Goal: Navigation & Orientation: Find specific page/section

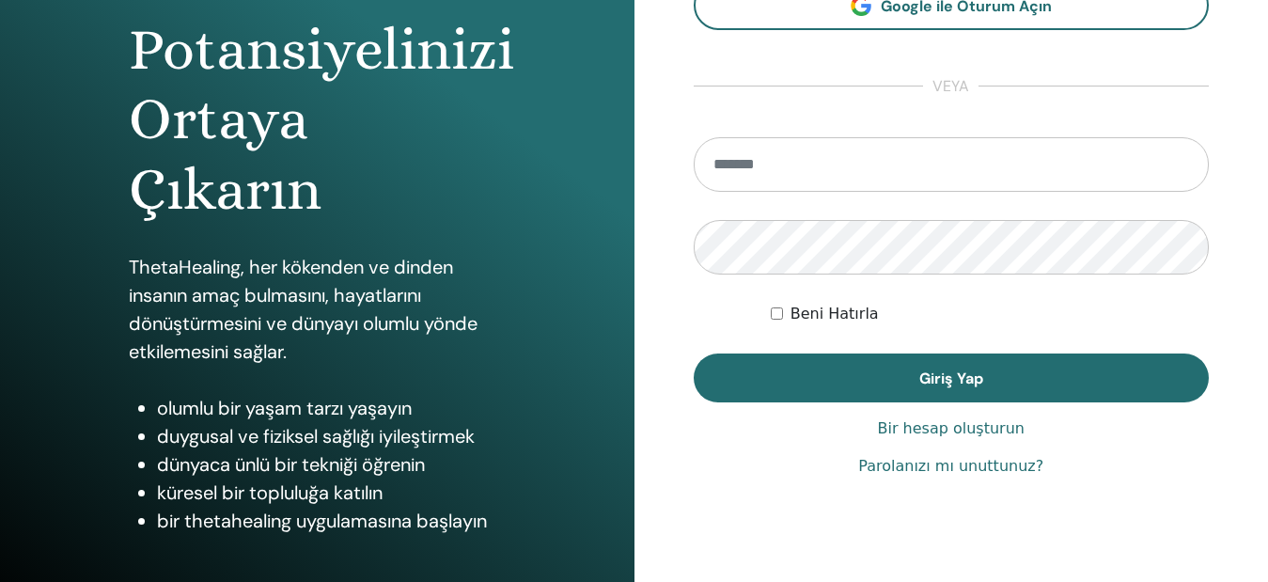
scroll to position [227, 0]
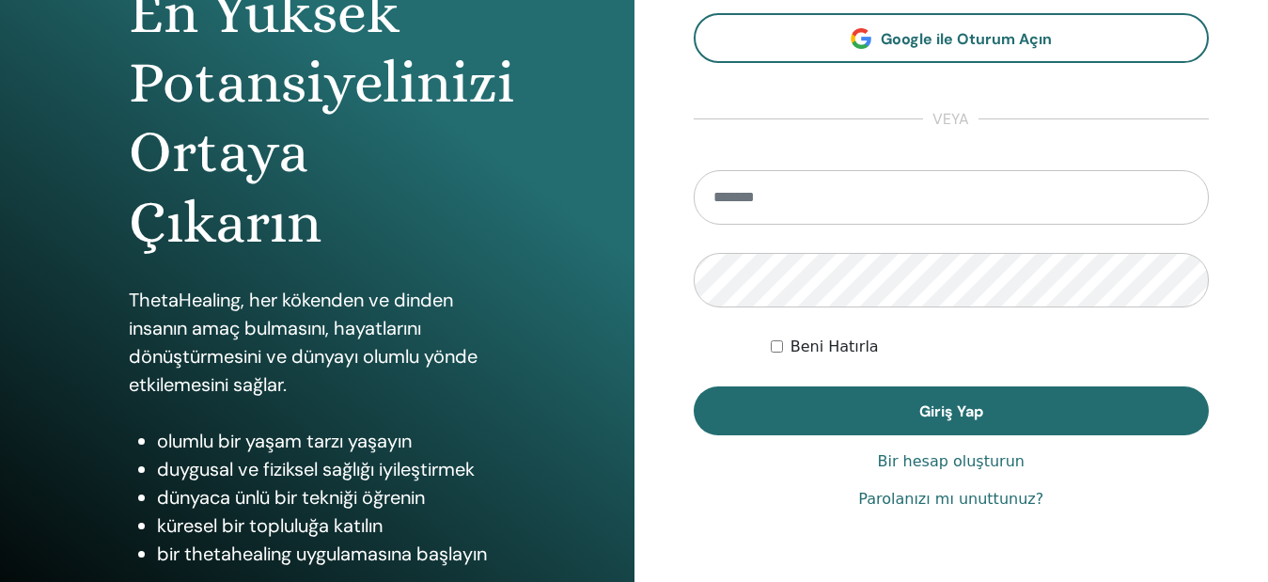
click at [771, 189] on input "email" at bounding box center [952, 197] width 516 height 55
type input "**********"
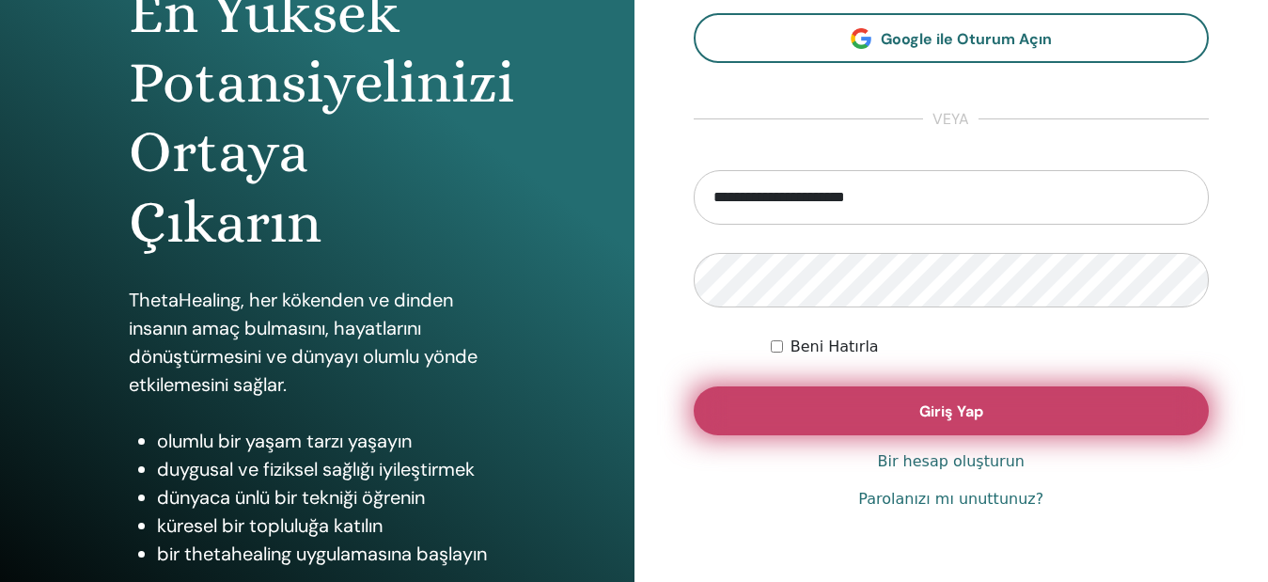
click at [801, 424] on button "Giriş Yap" at bounding box center [952, 410] width 516 height 49
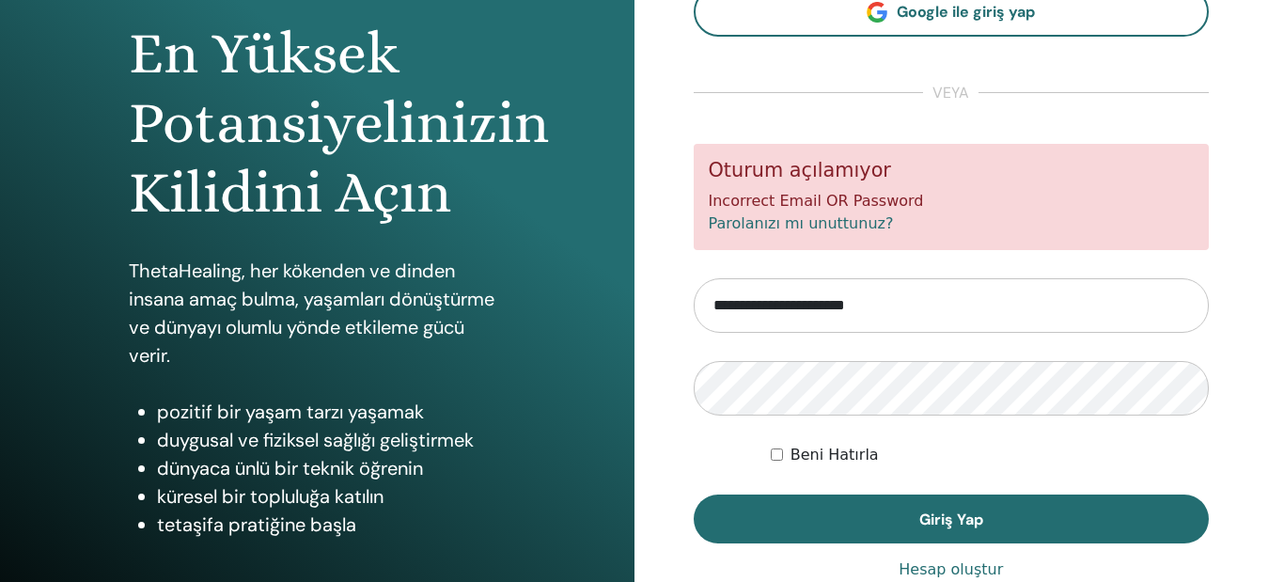
scroll to position [188, 0]
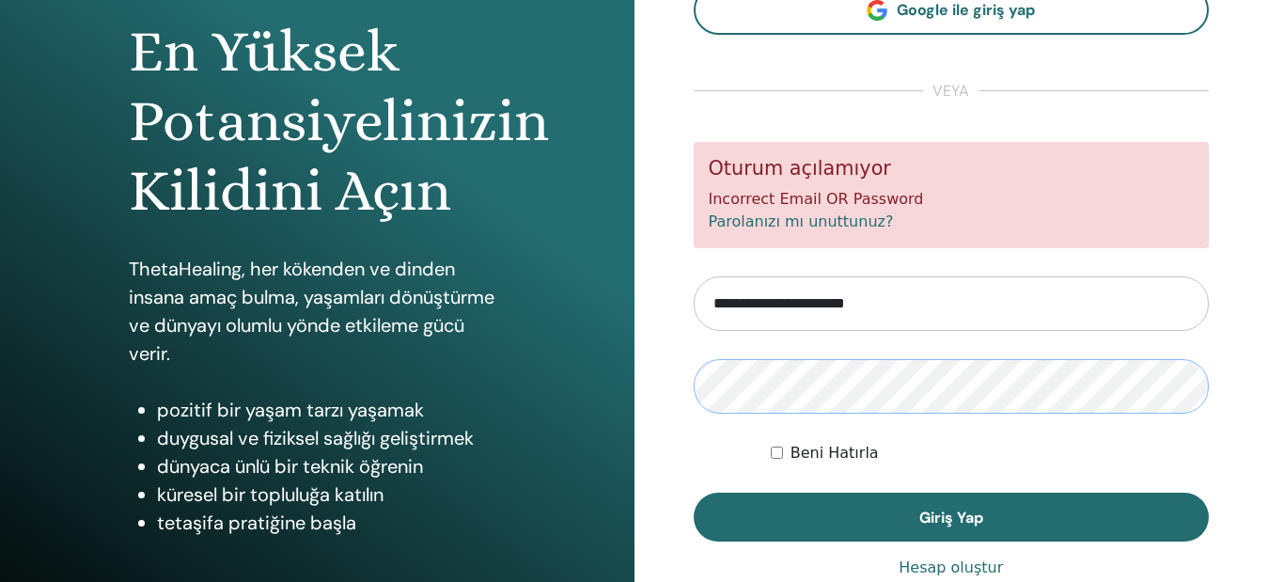
click at [694, 493] on button "Giriş Yap" at bounding box center [952, 517] width 516 height 49
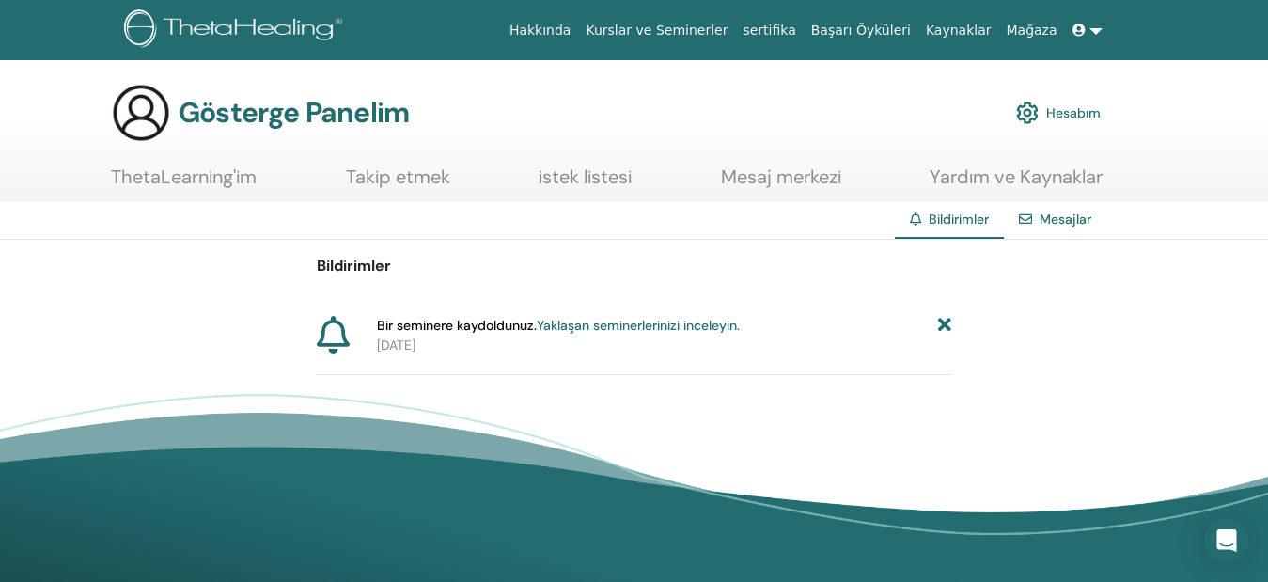
click at [641, 327] on font "Yaklaşan seminerlerinizi inceleyin." at bounding box center [638, 325] width 203 height 17
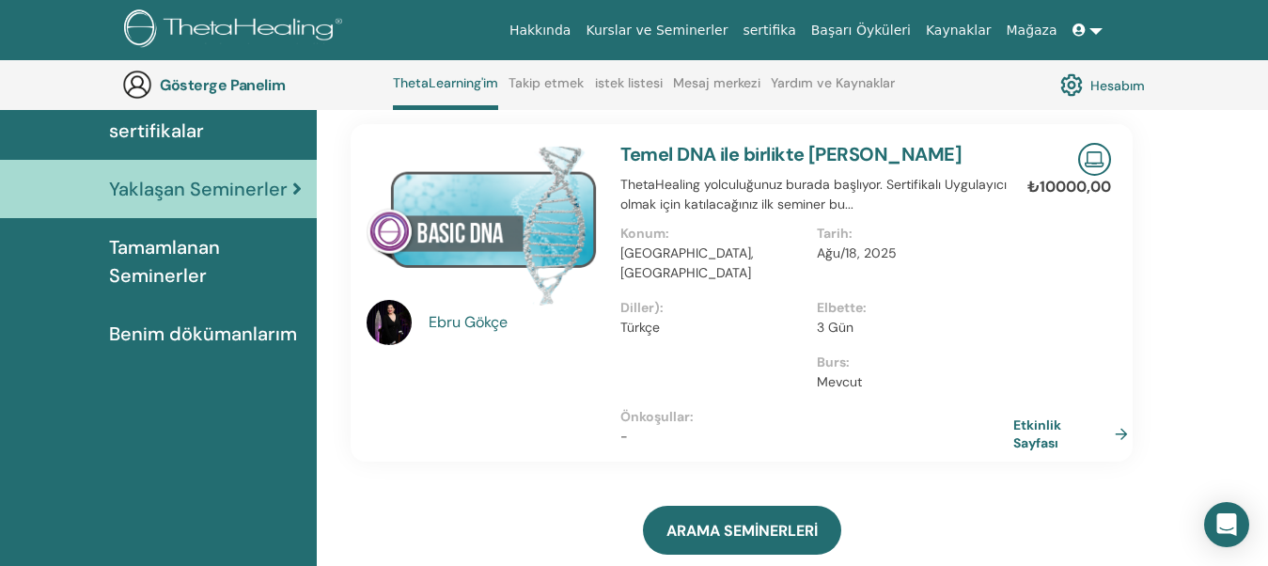
scroll to position [144, 0]
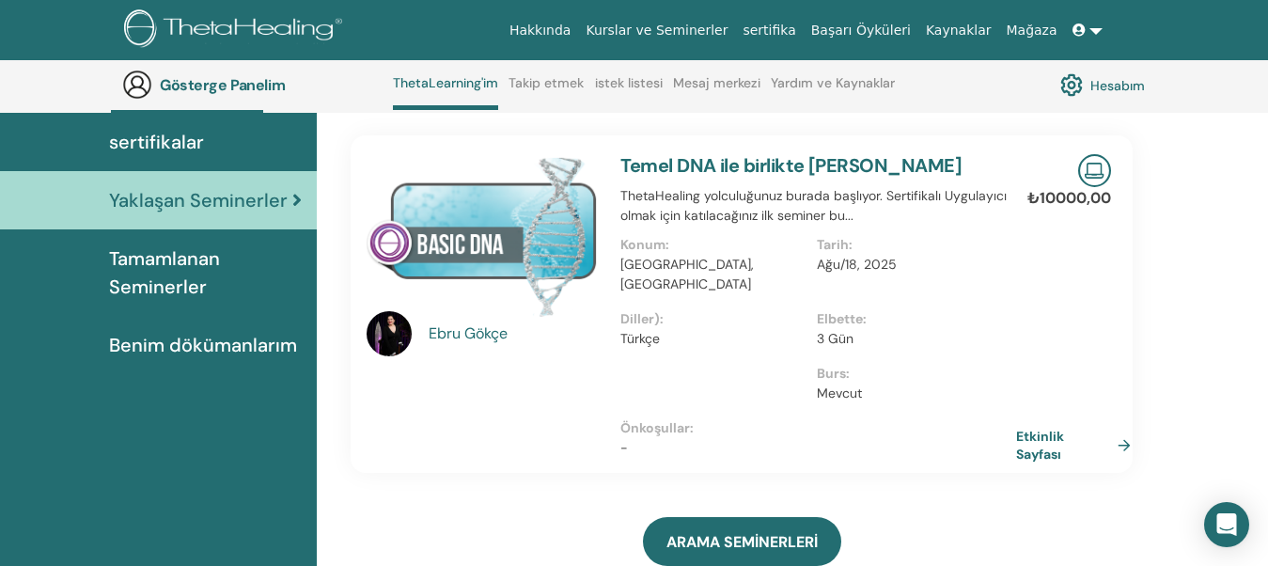
click at [1056, 428] on font "Etkinlik Sayfası" at bounding box center [1040, 445] width 48 height 35
click at [1093, 30] on link at bounding box center [1087, 30] width 45 height 35
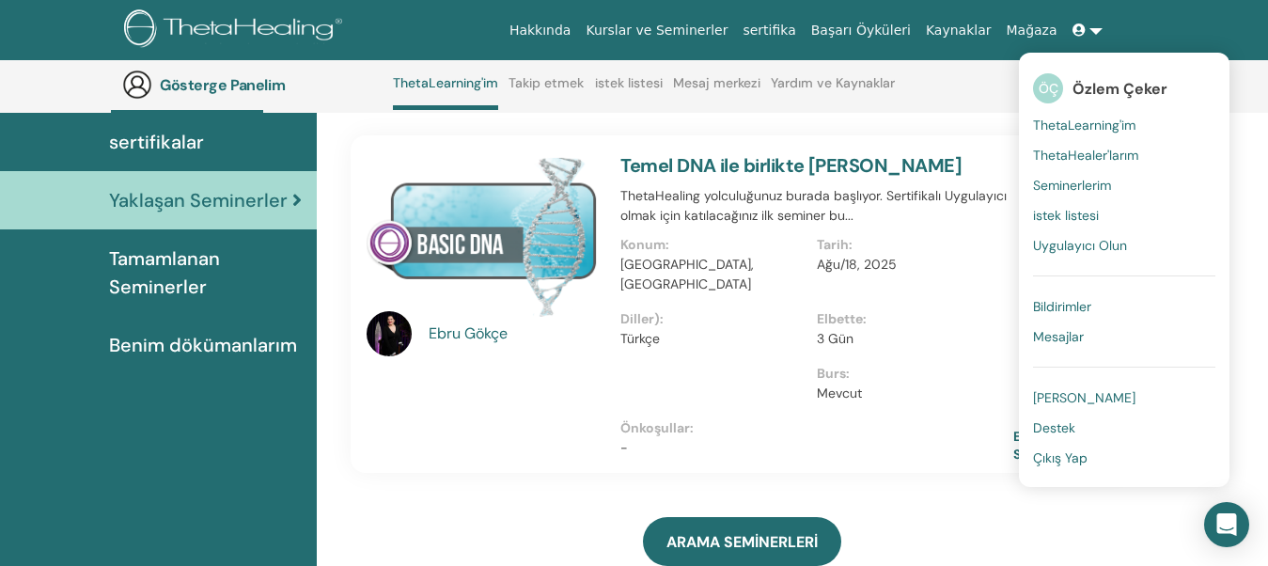
click at [1080, 454] on font "Çıkış Yap" at bounding box center [1060, 457] width 55 height 17
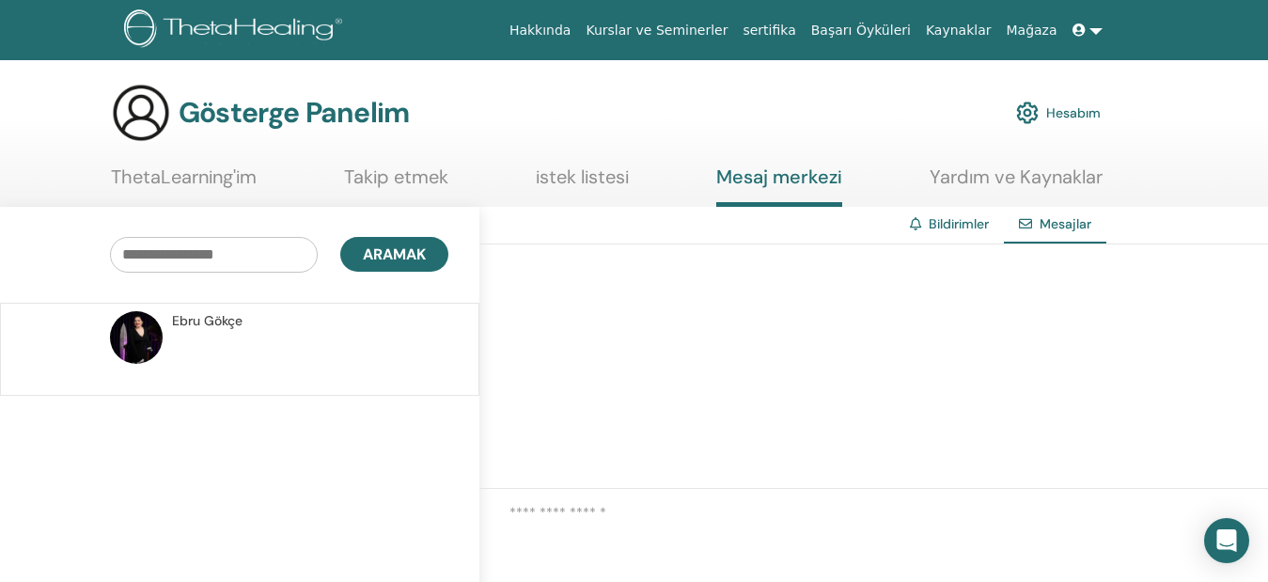
click at [227, 336] on p at bounding box center [308, 359] width 273 height 56
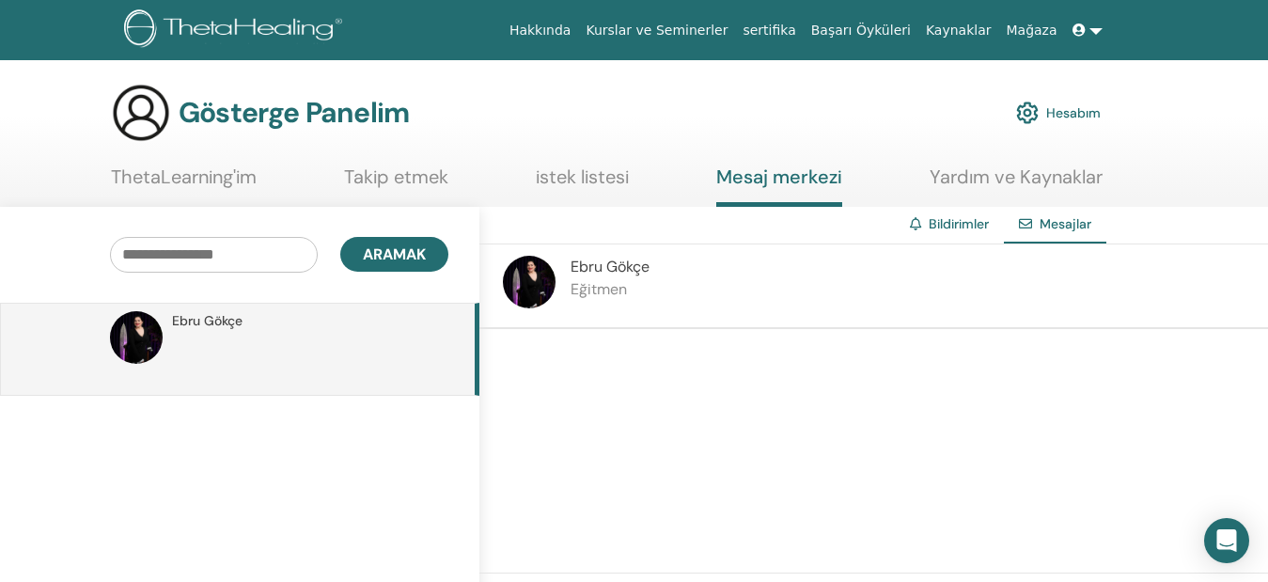
click at [229, 170] on font "ThetaLearning'im" at bounding box center [184, 177] width 146 height 24
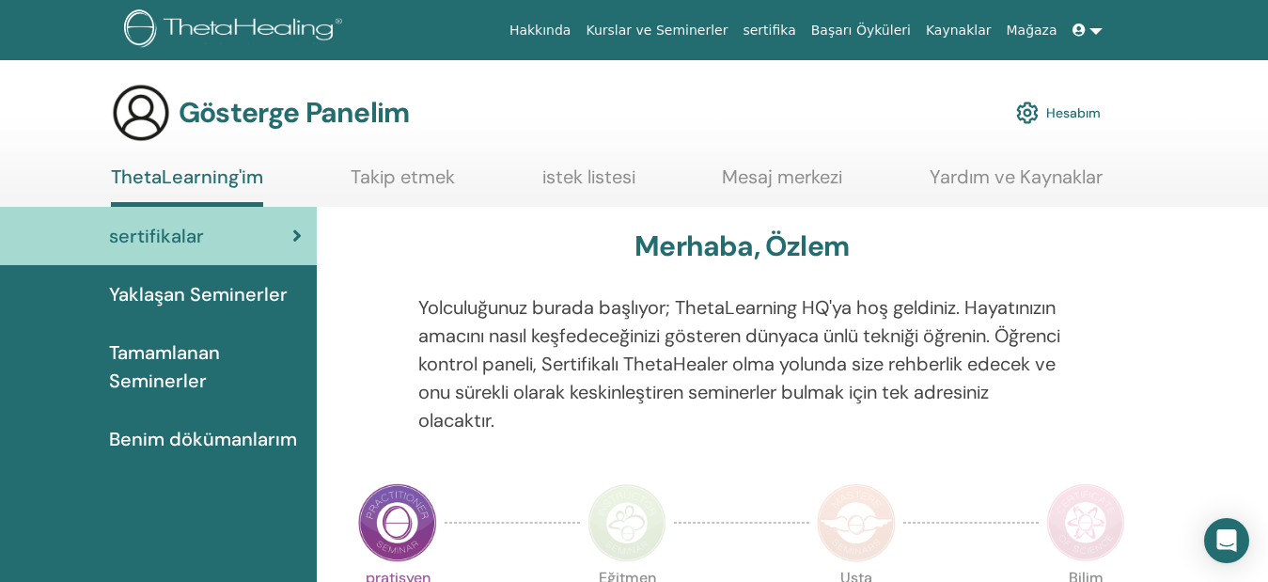
click at [1060, 112] on font "Hesabım" at bounding box center [1073, 113] width 55 height 17
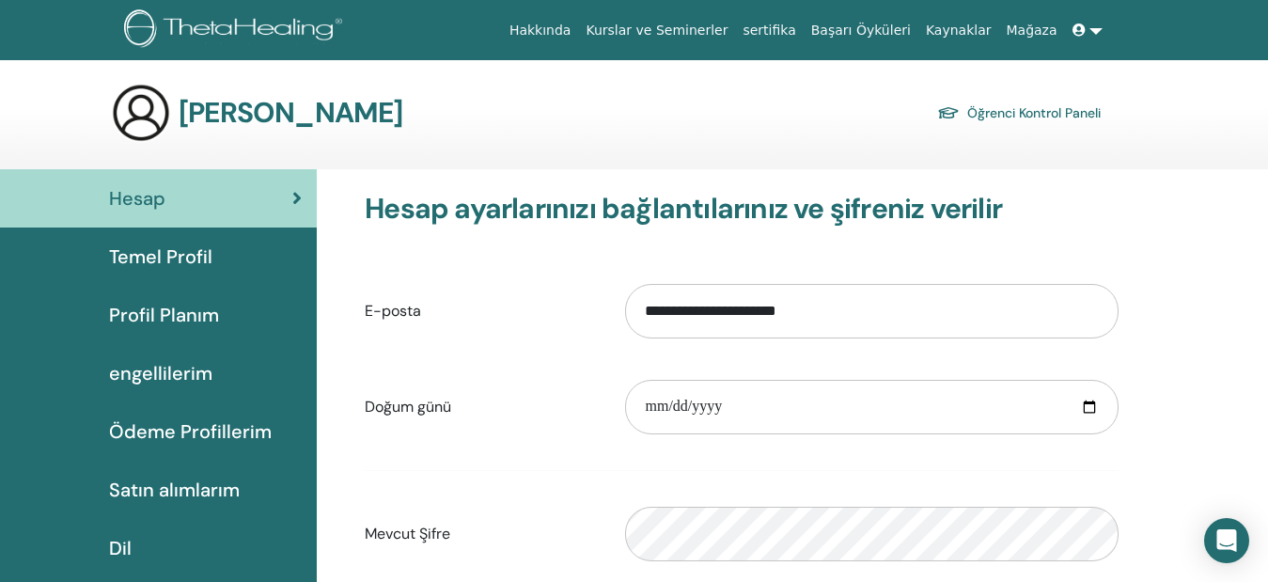
click at [177, 493] on font "Satın alımlarım" at bounding box center [174, 490] width 131 height 24
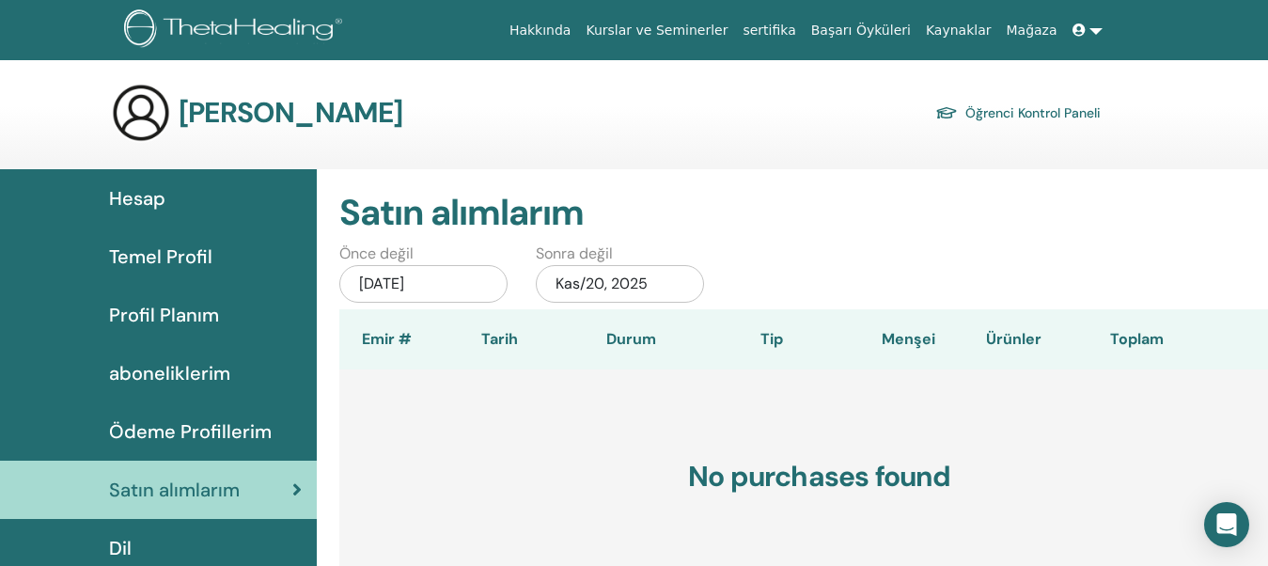
click at [174, 419] on span "Ödeme Profillerim" at bounding box center [190, 431] width 163 height 28
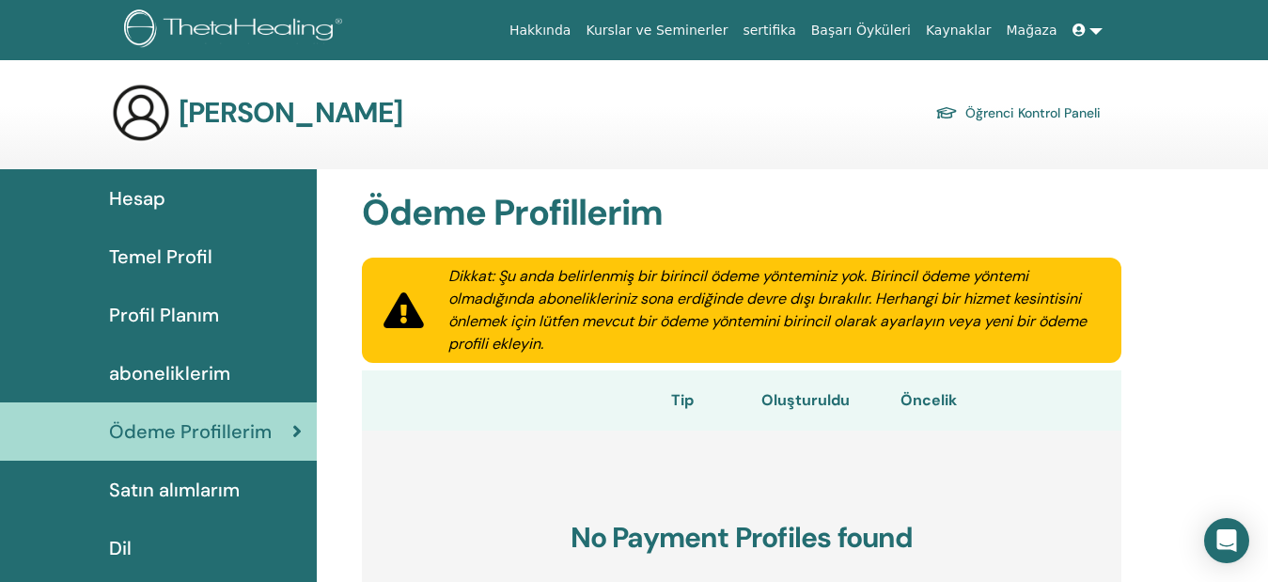
click at [1091, 25] on link at bounding box center [1087, 30] width 45 height 35
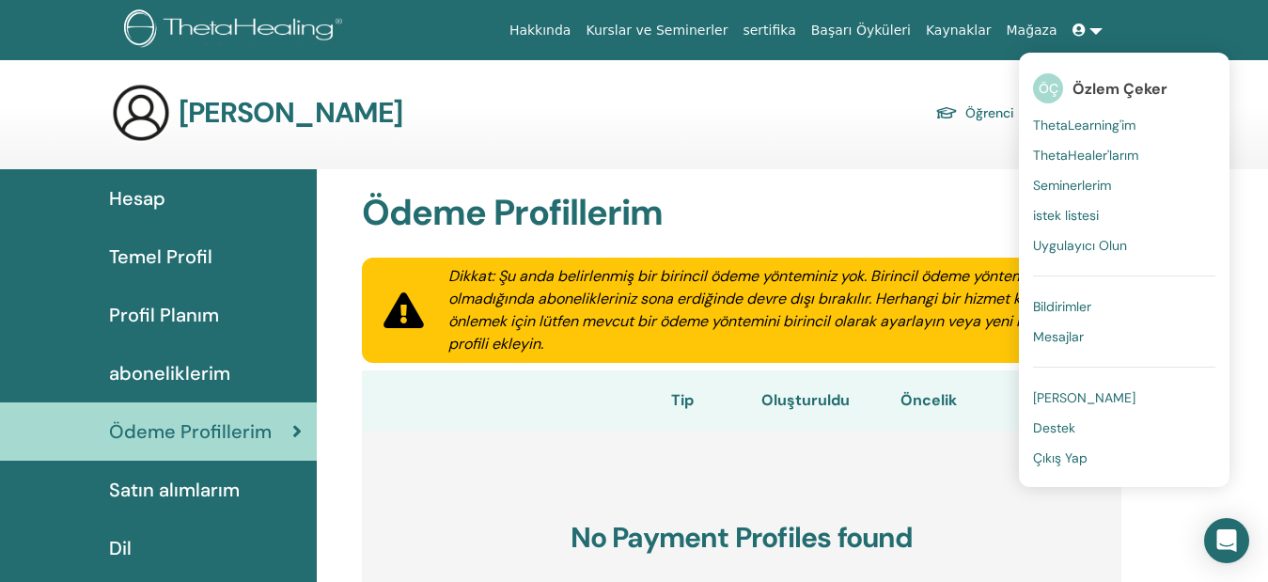
click at [1089, 186] on span "Seminerlerim" at bounding box center [1072, 185] width 78 height 17
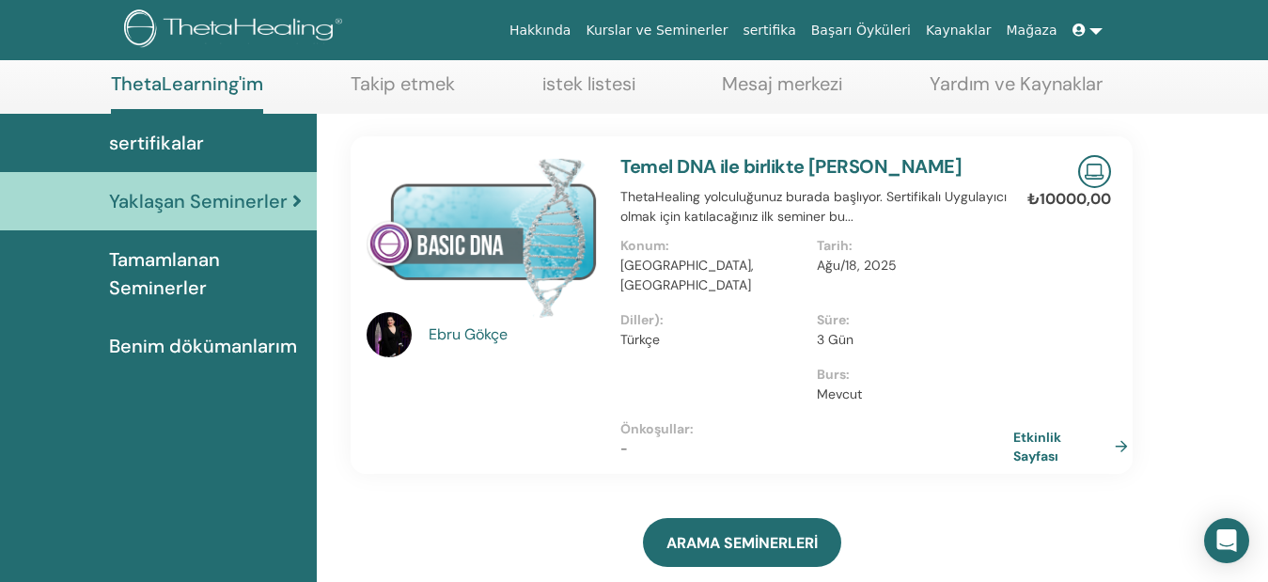
scroll to position [94, 0]
click at [163, 273] on span "Tamamlanan Seminerler" at bounding box center [205, 272] width 193 height 56
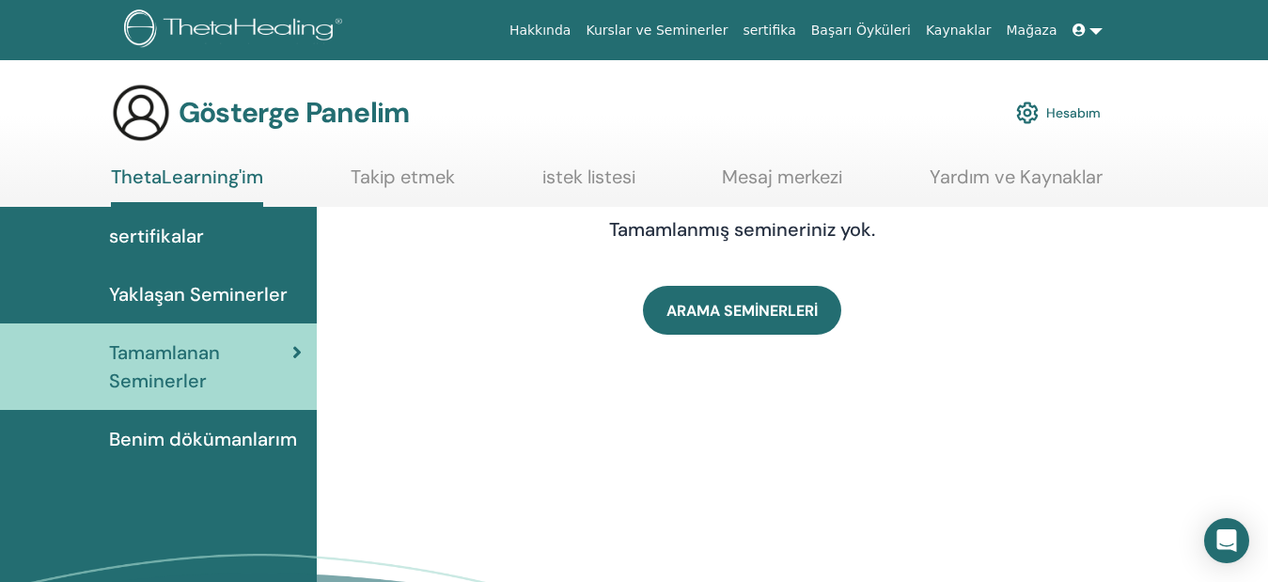
click at [203, 444] on font "Benim dökümanlarım" at bounding box center [203, 439] width 188 height 24
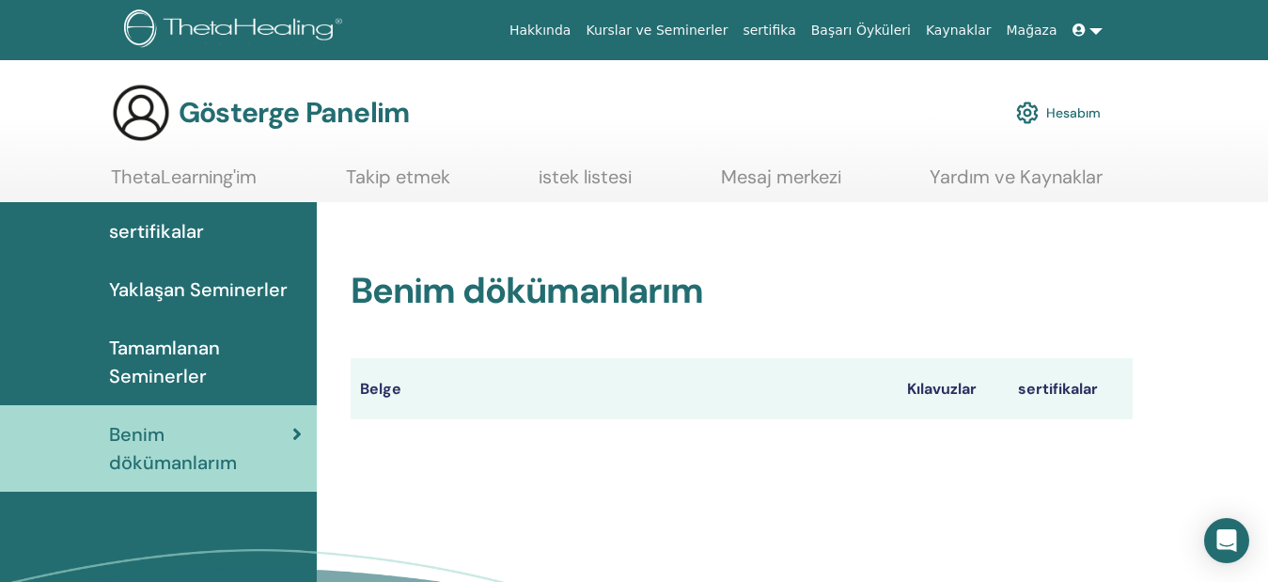
click at [206, 364] on font "Tamamlanan Seminerler" at bounding box center [164, 362] width 111 height 53
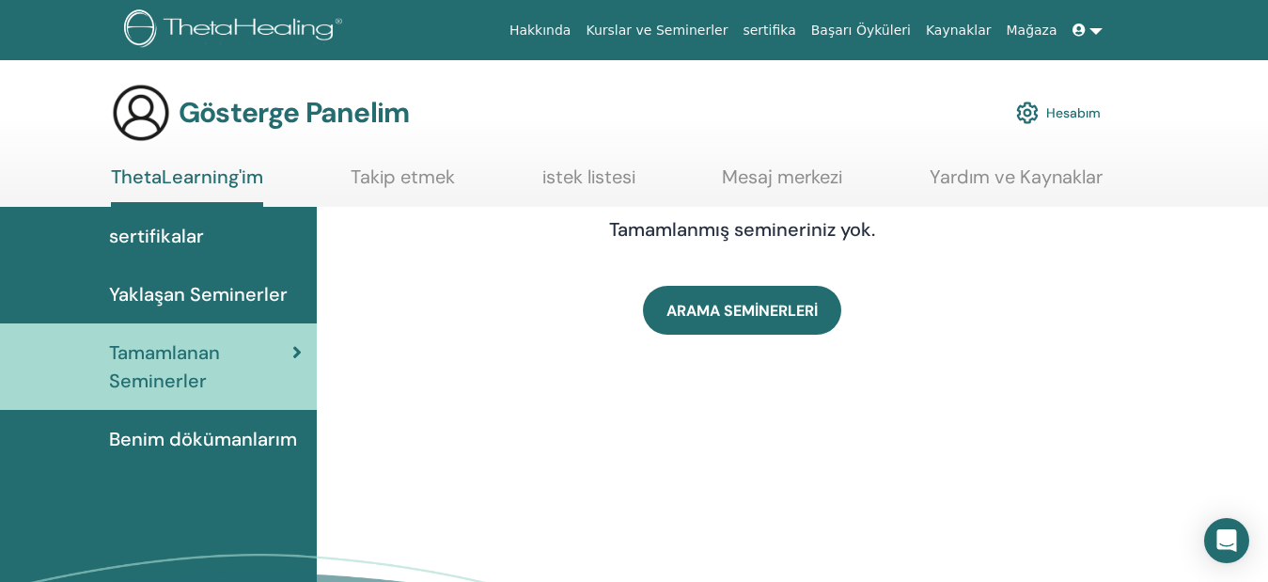
click at [233, 289] on font "Yaklaşan Seminerler" at bounding box center [198, 294] width 179 height 24
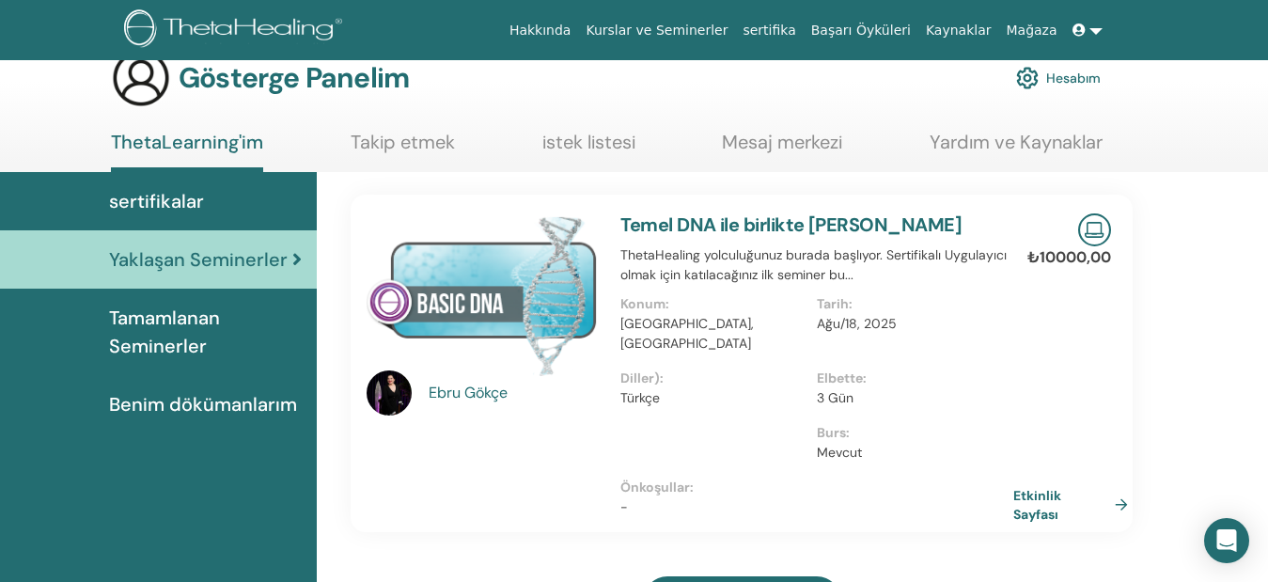
scroll to position [94, 0]
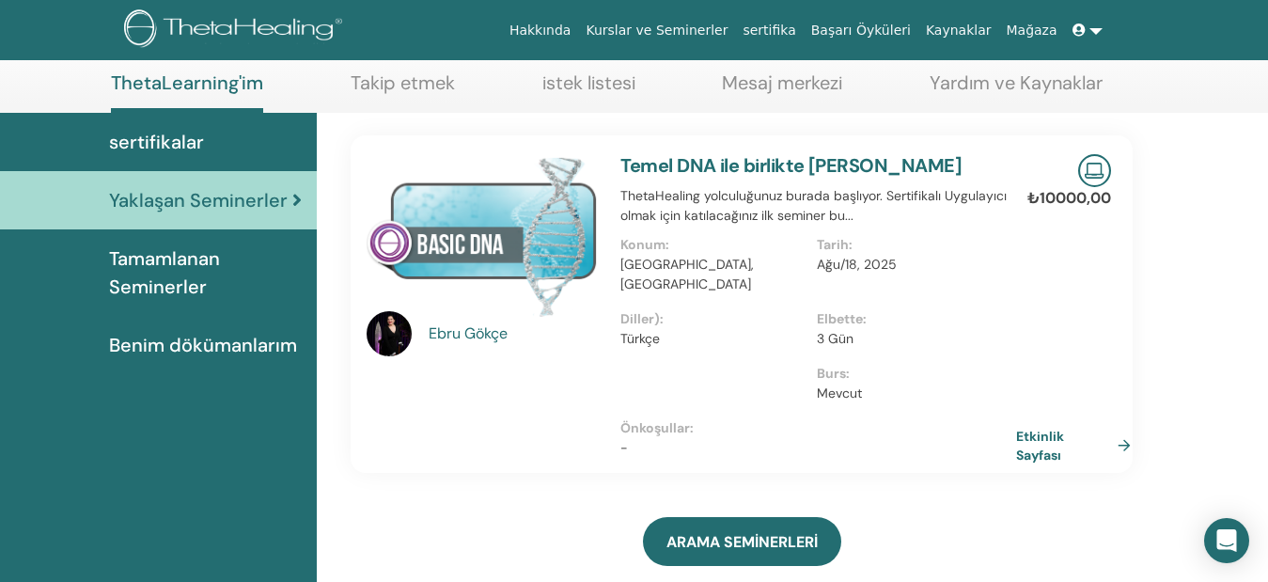
click at [1121, 427] on link "Etkinlik Sayfası" at bounding box center [1077, 445] width 122 height 37
click at [1092, 34] on link at bounding box center [1087, 30] width 45 height 35
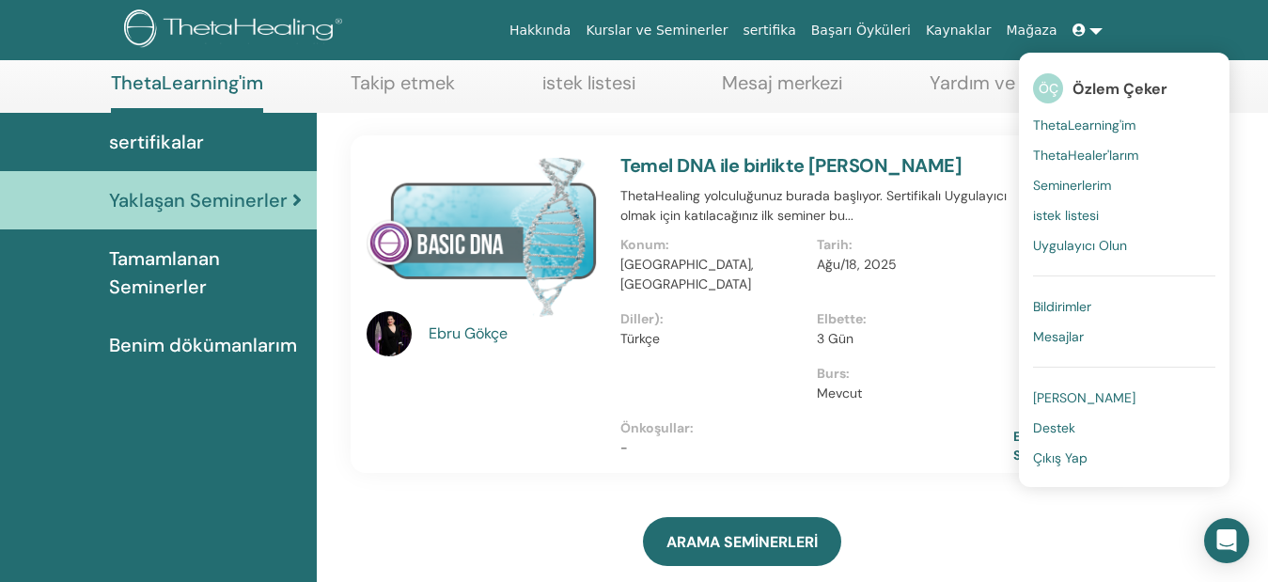
click at [1063, 459] on font "Çıkış Yap" at bounding box center [1060, 457] width 55 height 17
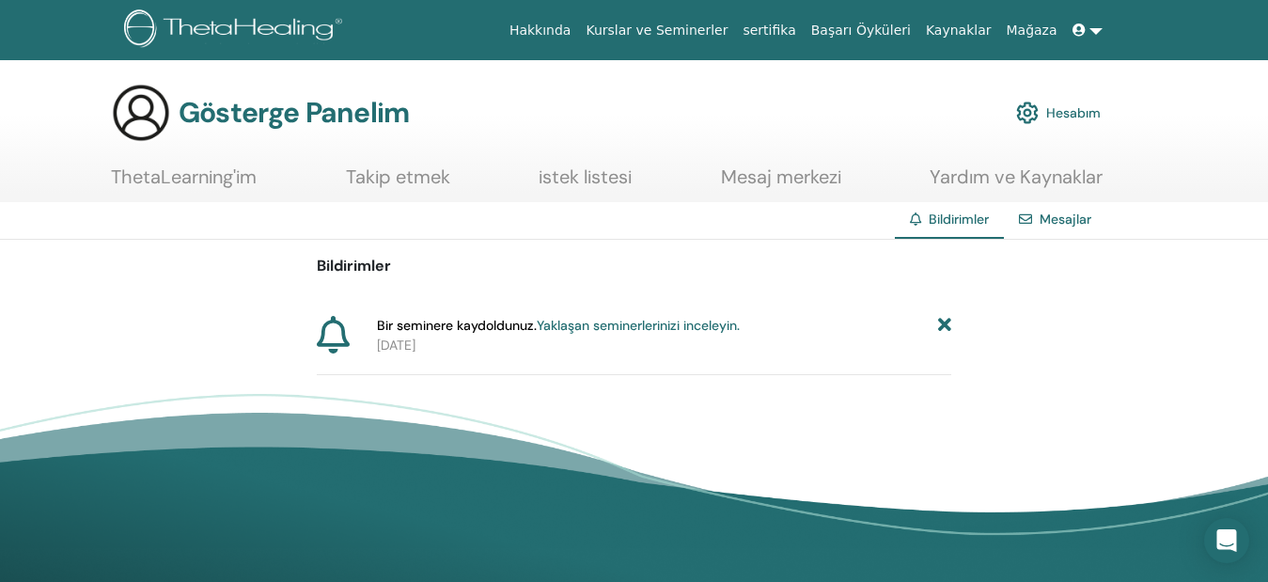
click at [636, 328] on font "Yaklaşan seminerlerinizi inceleyin." at bounding box center [638, 325] width 203 height 17
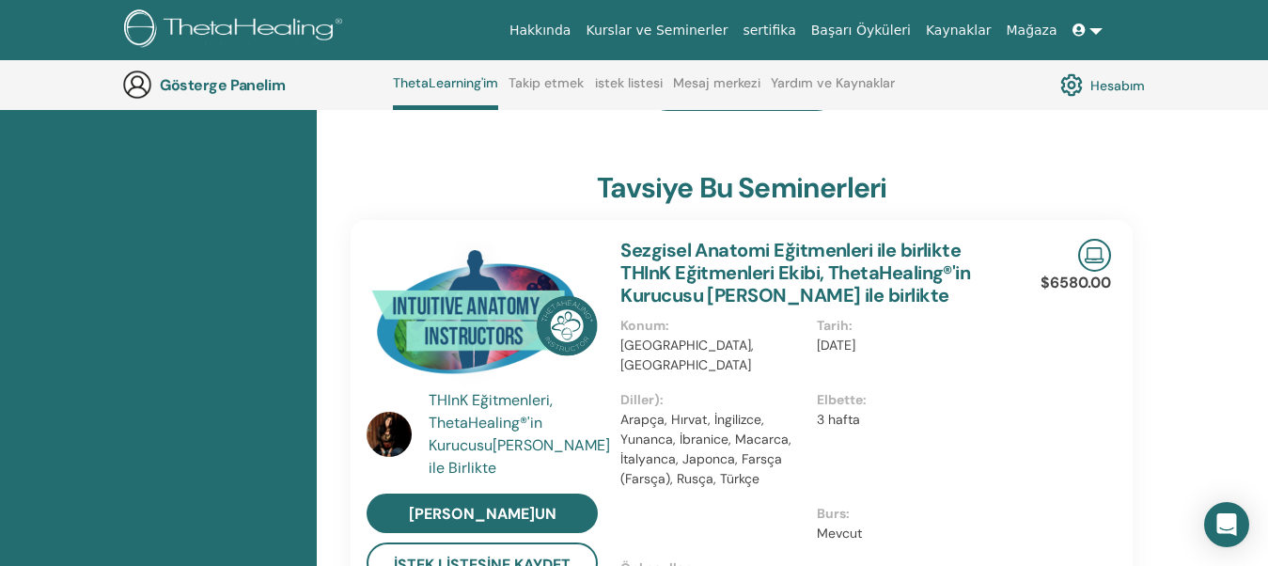
scroll to position [614, 0]
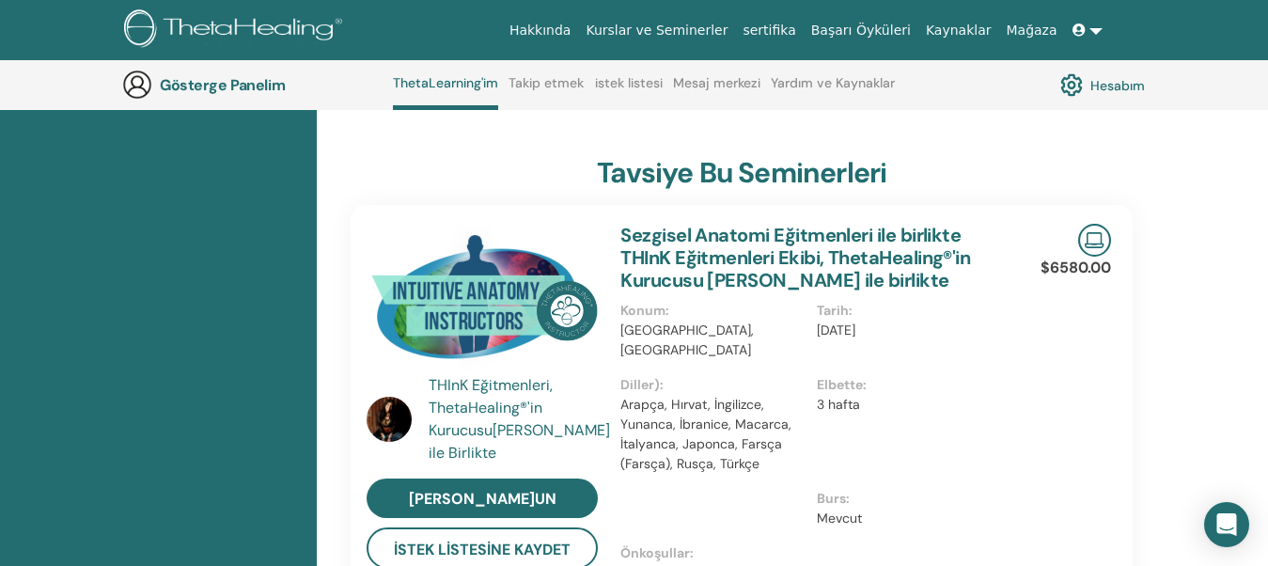
click at [1095, 28] on link at bounding box center [1087, 30] width 45 height 35
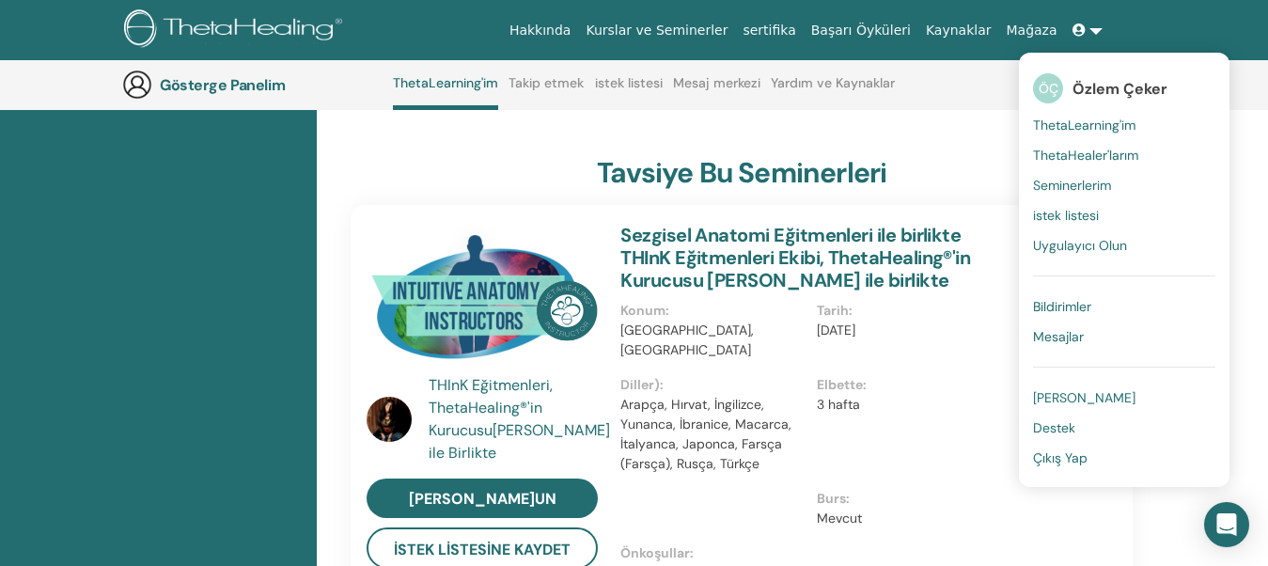
click at [1059, 458] on font "Çıkış Yap" at bounding box center [1060, 457] width 55 height 17
